Goal: Task Accomplishment & Management: Use online tool/utility

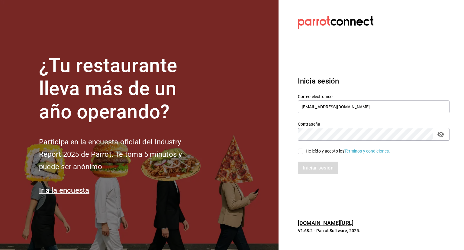
click at [299, 150] on input "He leído y acepto los Términos y condiciones." at bounding box center [300, 150] width 5 height 5
checkbox input "true"
click at [318, 168] on button "Iniciar sesión" at bounding box center [318, 167] width 41 height 13
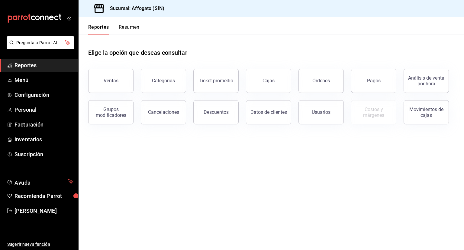
click at [35, 66] on span "Reportes" at bounding box center [44, 65] width 59 height 8
click at [131, 26] on button "Resumen" at bounding box center [129, 29] width 21 height 10
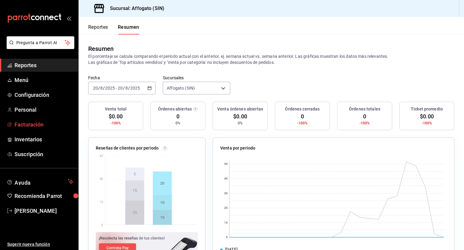
click at [41, 125] on span "Facturación" at bounding box center [44, 124] width 59 height 8
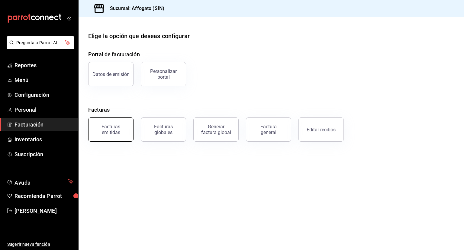
click at [115, 127] on div "Facturas emitidas" at bounding box center [110, 129] width 37 height 11
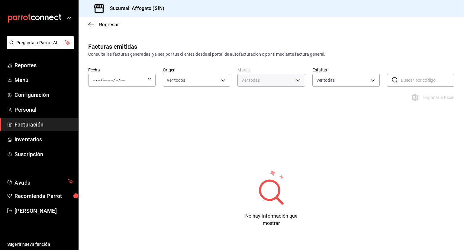
type input "bbc168be-d95f-4a83-8cf4-7438ee6b39ac"
click at [148, 79] on icon "button" at bounding box center [149, 80] width 4 height 4
click at [111, 137] on span "Mes actual" at bounding box center [116, 139] width 47 height 6
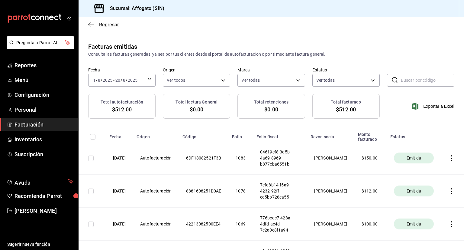
click at [90, 24] on icon "button" at bounding box center [91, 24] width 6 height 0
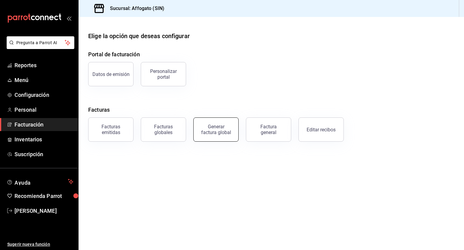
click at [209, 127] on div "Generar factura global" at bounding box center [216, 129] width 30 height 11
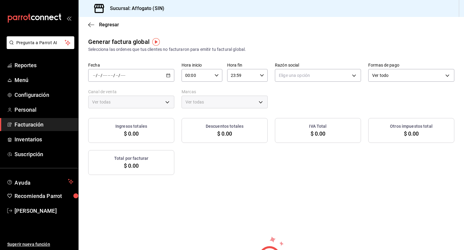
type input "PARROT,UBER_EATS,RAPPI,DIDI_FOOD,ONLINE"
click at [166, 75] on icon "button" at bounding box center [168, 75] width 4 height 4
click at [109, 93] on span "Rango de fechas" at bounding box center [116, 93] width 47 height 6
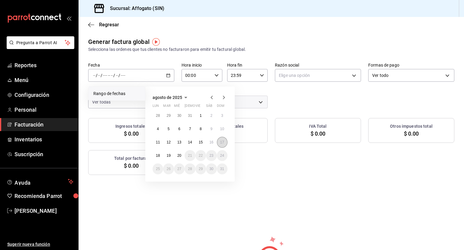
click at [224, 141] on button "17" at bounding box center [222, 142] width 11 height 11
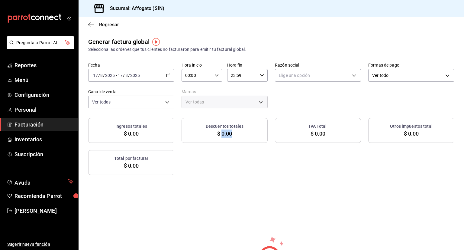
click at [224, 141] on div "Descuentos totales $ 0.00" at bounding box center [225, 130] width 86 height 25
click at [352, 74] on body "Pregunta a Parrot AI Reportes Menú Configuración Personal Facturación Inventari…" at bounding box center [232, 125] width 464 height 250
click at [318, 108] on li "[PERSON_NAME]" at bounding box center [315, 105] width 84 height 11
type input "75c015e8-5138-4c17-886d-1abe1406d2d4"
type input "bbc168be-d95f-4a83-8cf4-7438ee6b39ac"
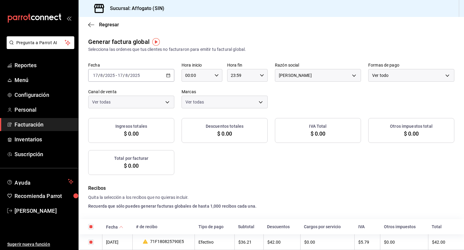
checkbox input "true"
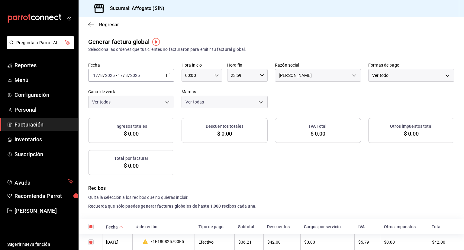
checkbox input "true"
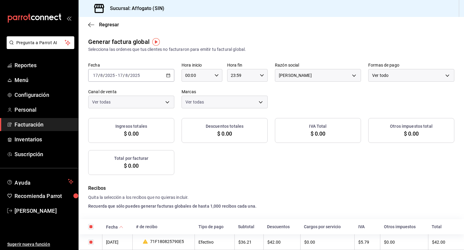
checkbox input "true"
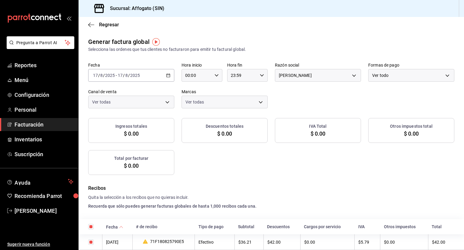
checkbox input "true"
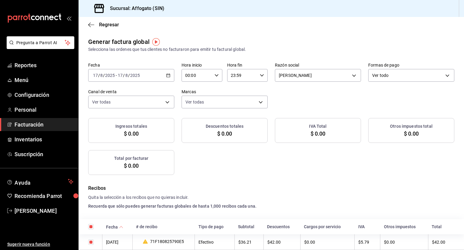
checkbox input "true"
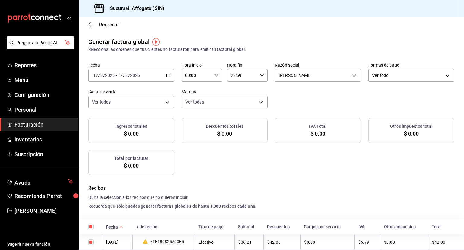
checkbox input "true"
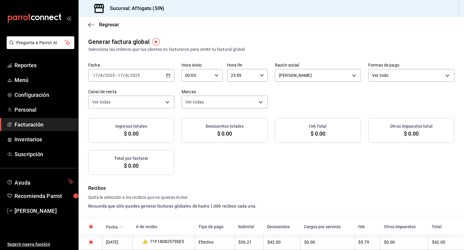
checkbox input "true"
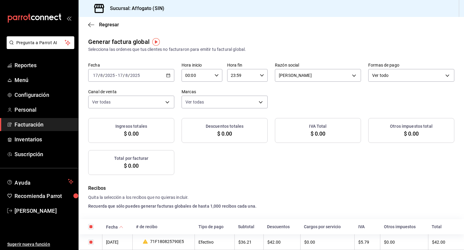
checkbox input "true"
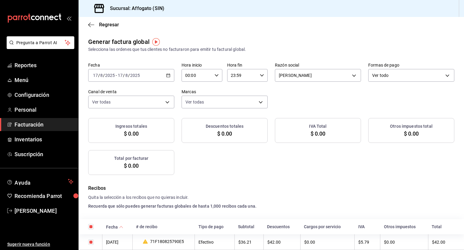
checkbox input "true"
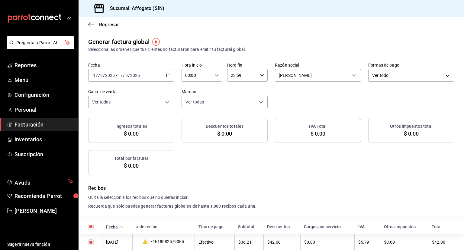
checkbox input "true"
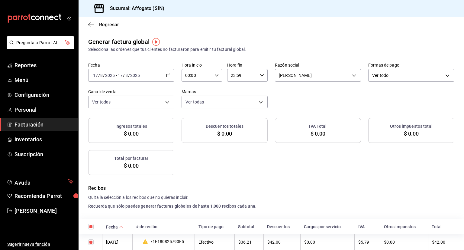
checkbox input "true"
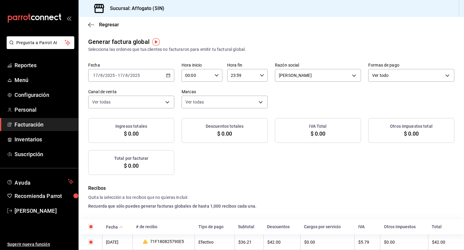
checkbox input "true"
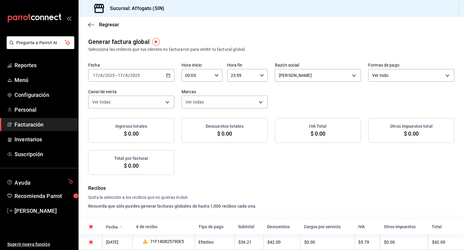
checkbox input "true"
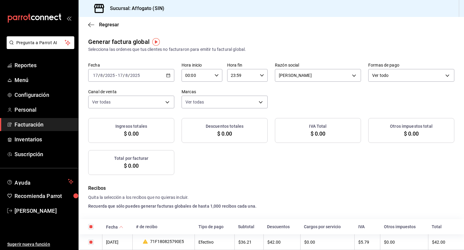
checkbox input "true"
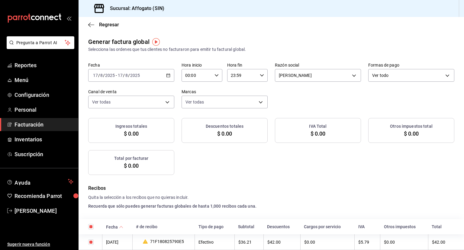
checkbox input "true"
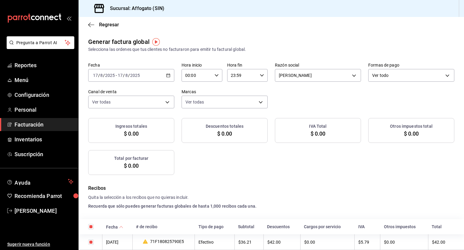
checkbox input "true"
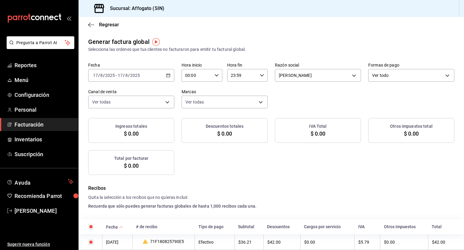
checkbox input "true"
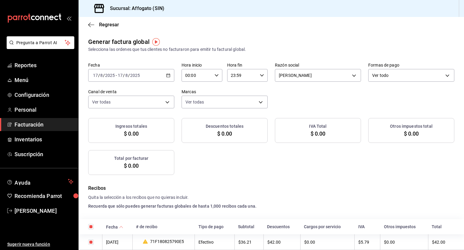
checkbox input "true"
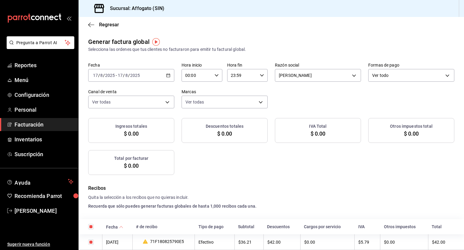
checkbox input "true"
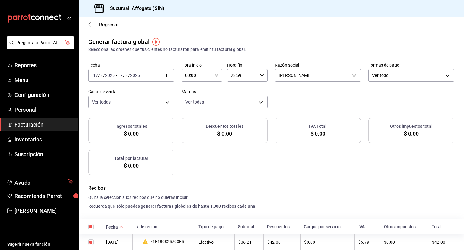
checkbox input "true"
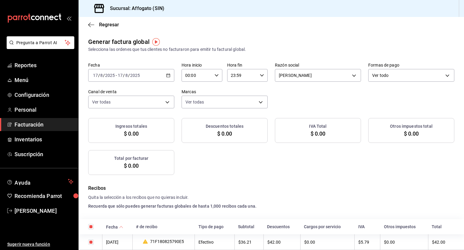
checkbox input "true"
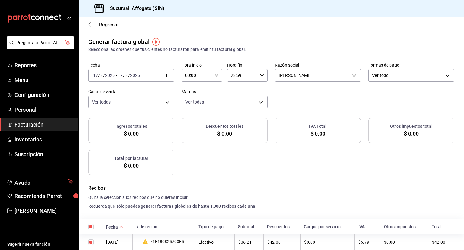
checkbox input "true"
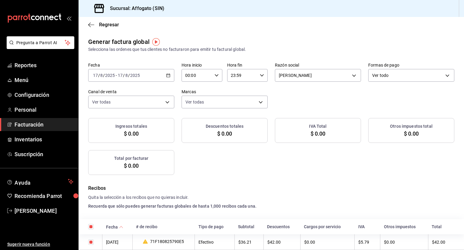
checkbox input "true"
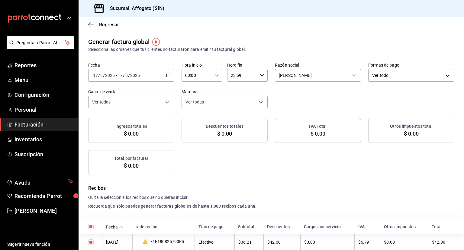
checkbox input "true"
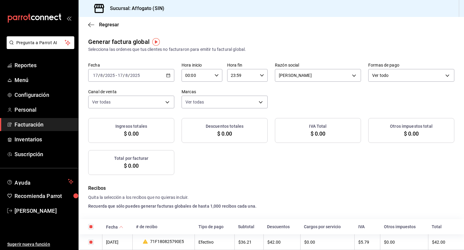
checkbox input "true"
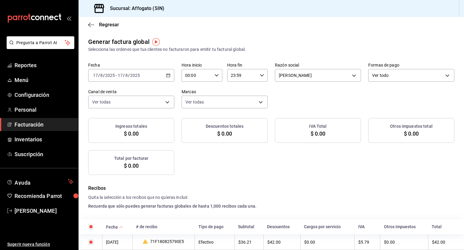
checkbox input "true"
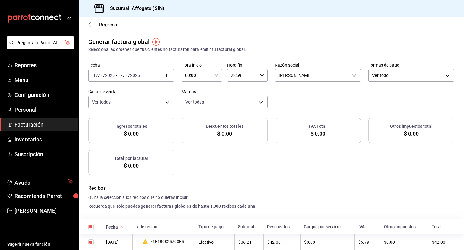
checkbox input "true"
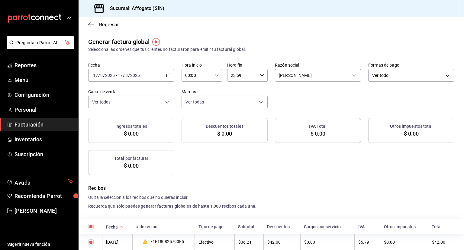
checkbox input "true"
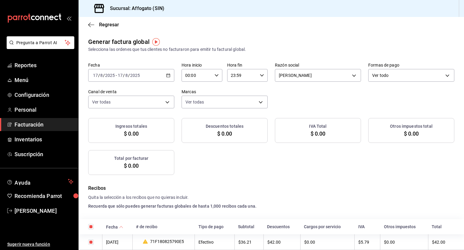
checkbox input "true"
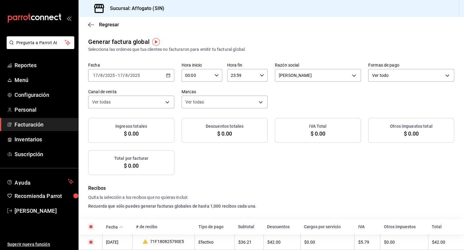
checkbox input "true"
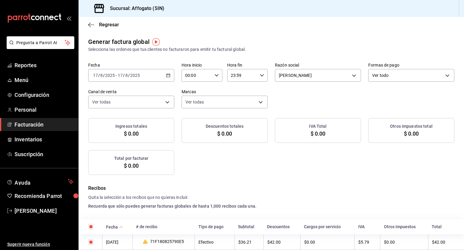
checkbox input "true"
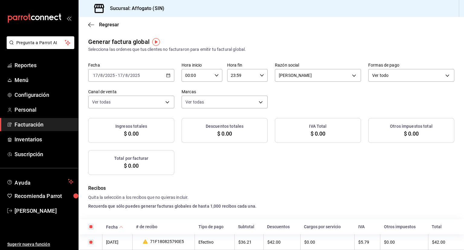
checkbox input "true"
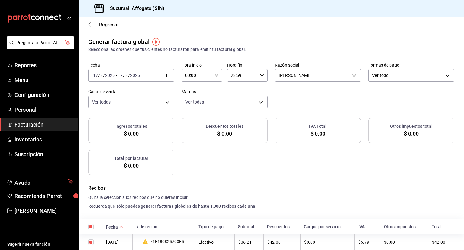
checkbox input "true"
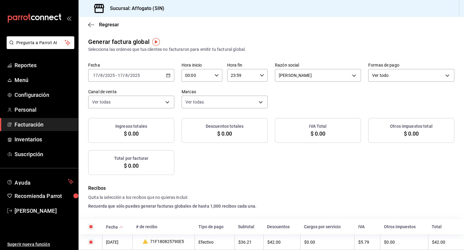
checkbox input "true"
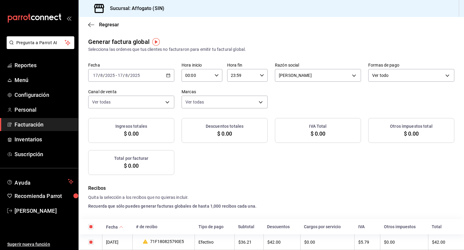
checkbox input "true"
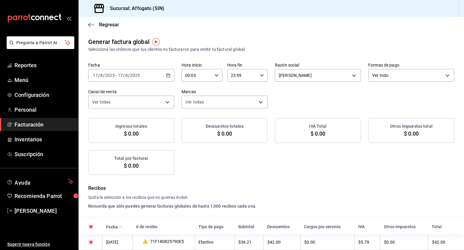
checkbox input "true"
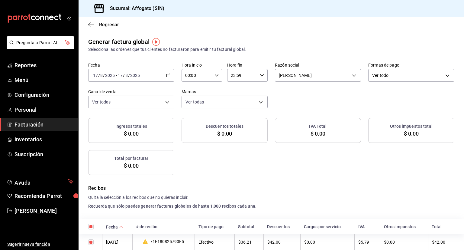
checkbox input "true"
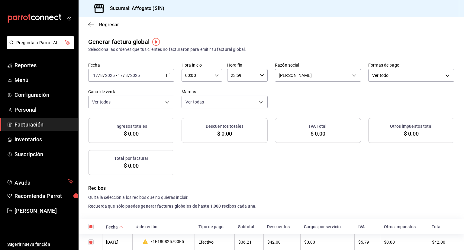
checkbox input "true"
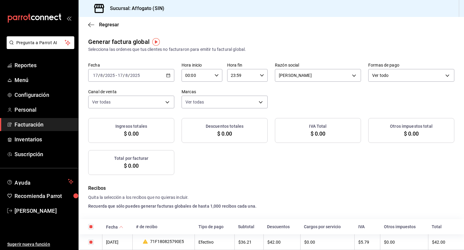
checkbox input "true"
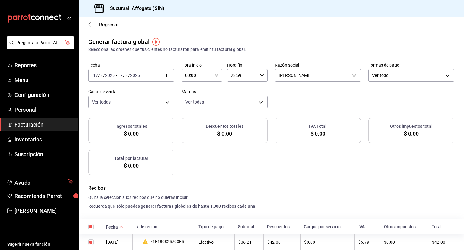
checkbox input "true"
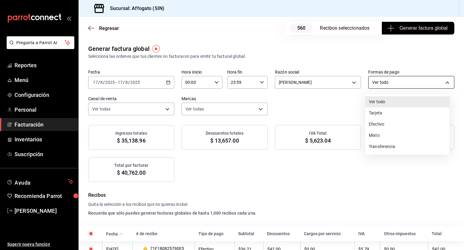
click at [445, 82] on body "Pregunta a Parrot AI Reportes Menú Configuración Personal Facturación Inventari…" at bounding box center [232, 125] width 464 height 250
click at [395, 125] on li "Efectivo" at bounding box center [407, 123] width 84 height 11
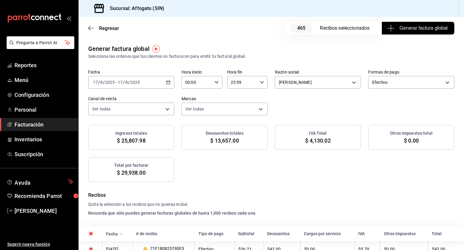
click at [401, 29] on span "Generar factura global" at bounding box center [418, 27] width 59 height 7
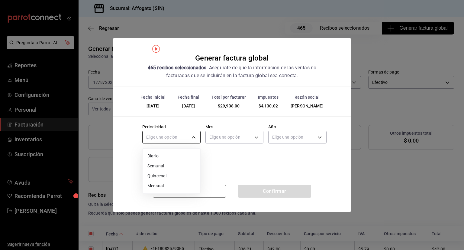
click at [195, 137] on body "Pregunta a Parrot AI Reportes Menú Configuración Personal Facturación Inventari…" at bounding box center [232, 125] width 464 height 250
click at [156, 155] on li "Diario" at bounding box center [172, 156] width 58 height 10
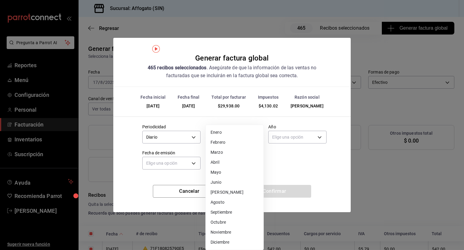
click at [254, 134] on body "Pregunta a Parrot AI Reportes Menú Configuración Personal Facturación Inventari…" at bounding box center [232, 125] width 464 height 250
click at [222, 203] on li "Agosto" at bounding box center [235, 202] width 58 height 10
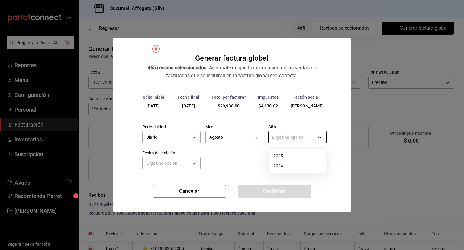
click at [319, 137] on body "Pregunta a Parrot AI Reportes Menú Configuración Personal Facturación Inventari…" at bounding box center [232, 125] width 464 height 250
click at [283, 156] on li "2025" at bounding box center [298, 156] width 58 height 10
click at [189, 164] on body "Pregunta a Parrot AI Reportes Menú Configuración Personal Facturación Inventari…" at bounding box center [232, 125] width 464 height 250
click at [155, 192] on li "Ayer" at bounding box center [172, 192] width 58 height 10
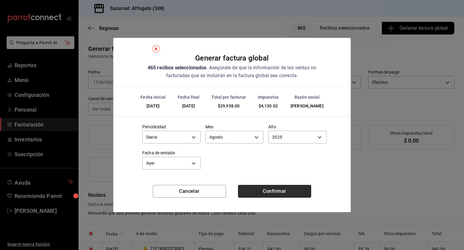
click at [274, 189] on button "Confirmar" at bounding box center [274, 191] width 73 height 13
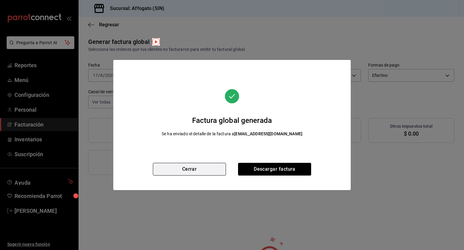
click at [211, 171] on button "Cerrar" at bounding box center [189, 169] width 73 height 13
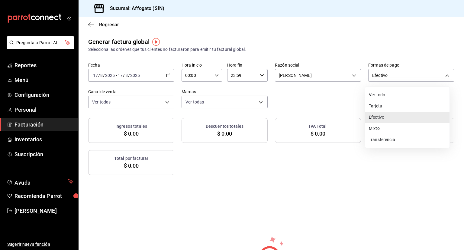
drag, startPoint x: 441, startPoint y: 75, endPoint x: 382, endPoint y: 105, distance: 67.3
click at [382, 105] on body "Pregunta a Parrot AI Reportes Menú Configuración Personal Facturación Inventari…" at bounding box center [232, 125] width 464 height 250
click at [382, 105] on li "Tarjeta" at bounding box center [407, 105] width 84 height 11
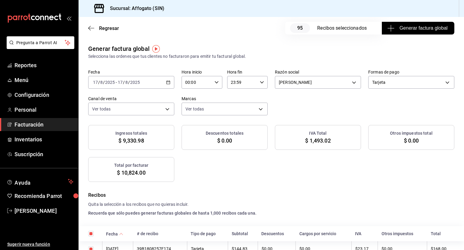
click at [425, 26] on span "Generar factura global" at bounding box center [418, 27] width 59 height 7
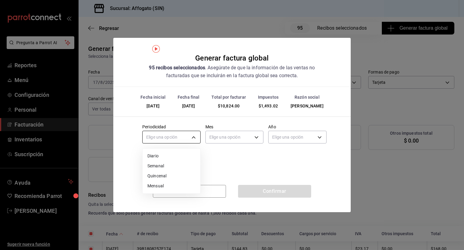
click at [194, 135] on body "Pregunta a Parrot AI Reportes Menú Configuración Personal Facturación Inventari…" at bounding box center [232, 125] width 464 height 250
click at [162, 156] on li "Diario" at bounding box center [172, 156] width 58 height 10
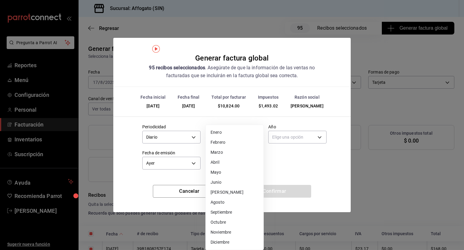
click at [257, 134] on body "Pregunta a Parrot AI Reportes Menú Configuración Personal Facturación Inventari…" at bounding box center [232, 125] width 464 height 250
click at [228, 201] on li "Agosto" at bounding box center [235, 202] width 58 height 10
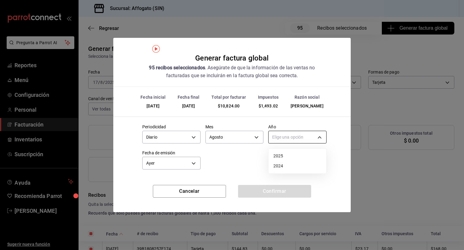
click at [321, 134] on body "Pregunta a Parrot AI Reportes Menú Configuración Personal Facturación Inventari…" at bounding box center [232, 125] width 464 height 250
click at [285, 157] on li "2025" at bounding box center [298, 156] width 58 height 10
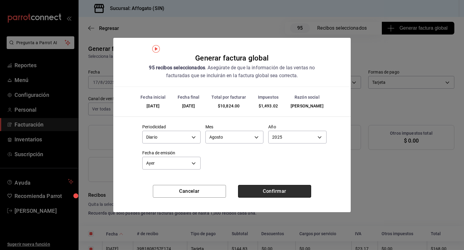
click at [270, 189] on button "Confirmar" at bounding box center [274, 191] width 73 height 13
